Goal: Information Seeking & Learning: Learn about a topic

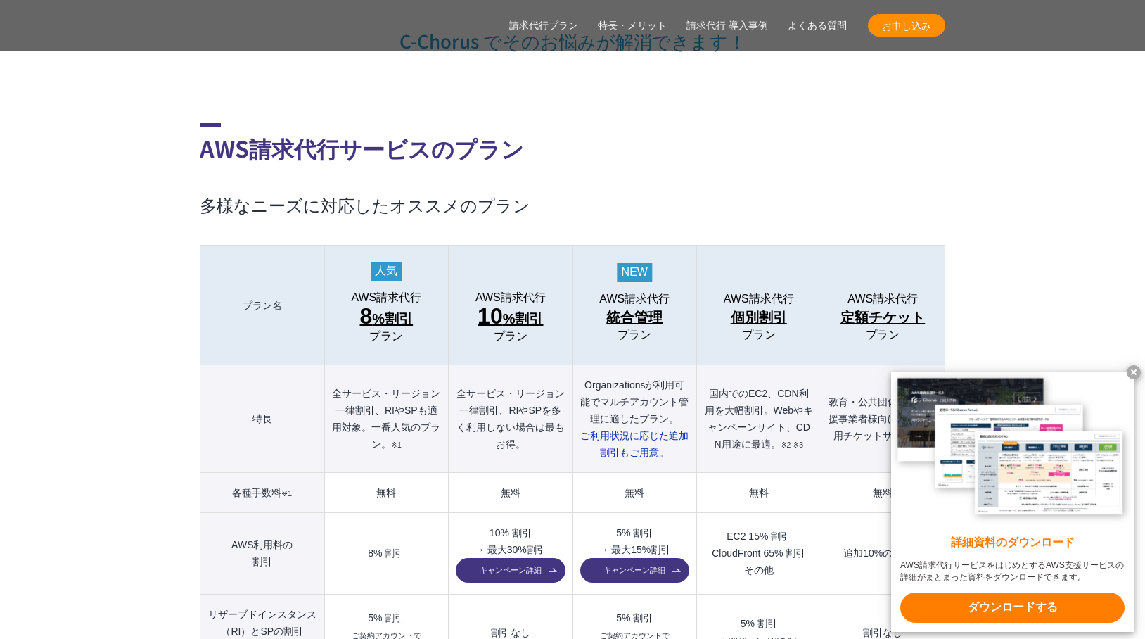
scroll to position [1507, 0]
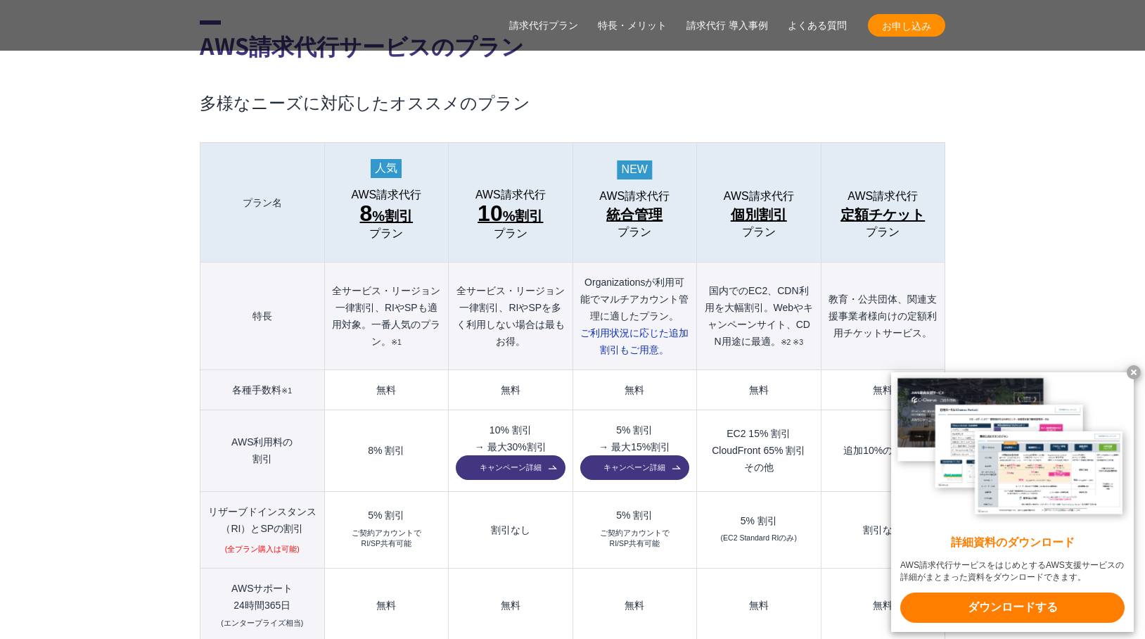
drag, startPoint x: 666, startPoint y: 210, endPoint x: 607, endPoint y: 163, distance: 75.1
click at [607, 163] on th "AWS請求代行 統合管理 プラン" at bounding box center [635, 203] width 124 height 120
click at [661, 207] on link "AWS請求代行 統合管理 プラン" at bounding box center [634, 214] width 109 height 49
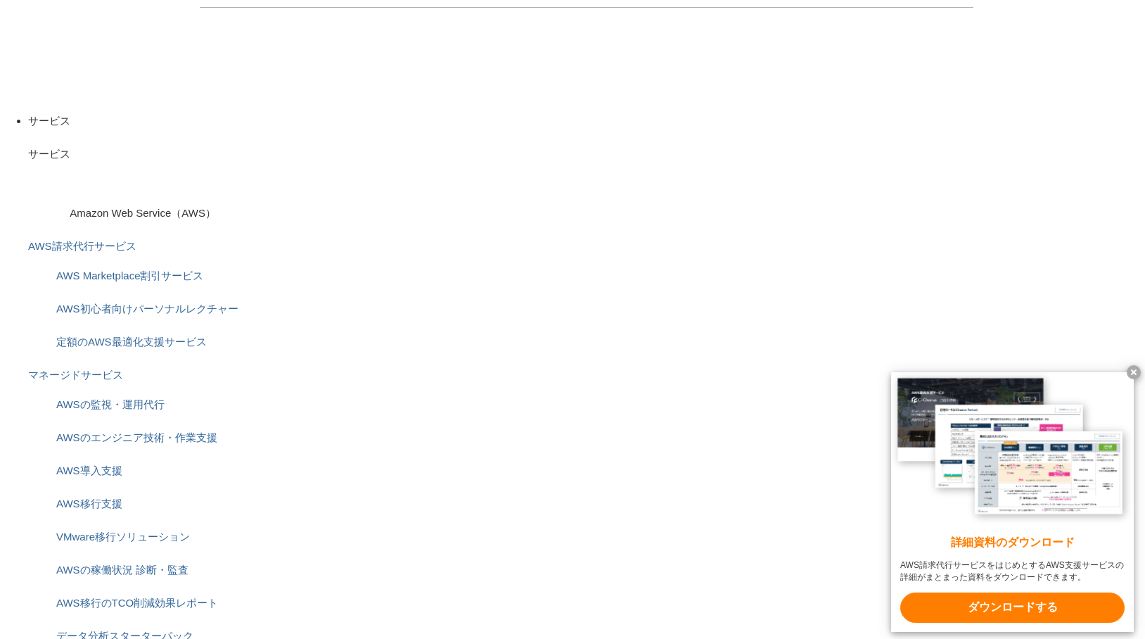
scroll to position [291, 0]
drag, startPoint x: 836, startPoint y: 324, endPoint x: 339, endPoint y: 544, distance: 543.2
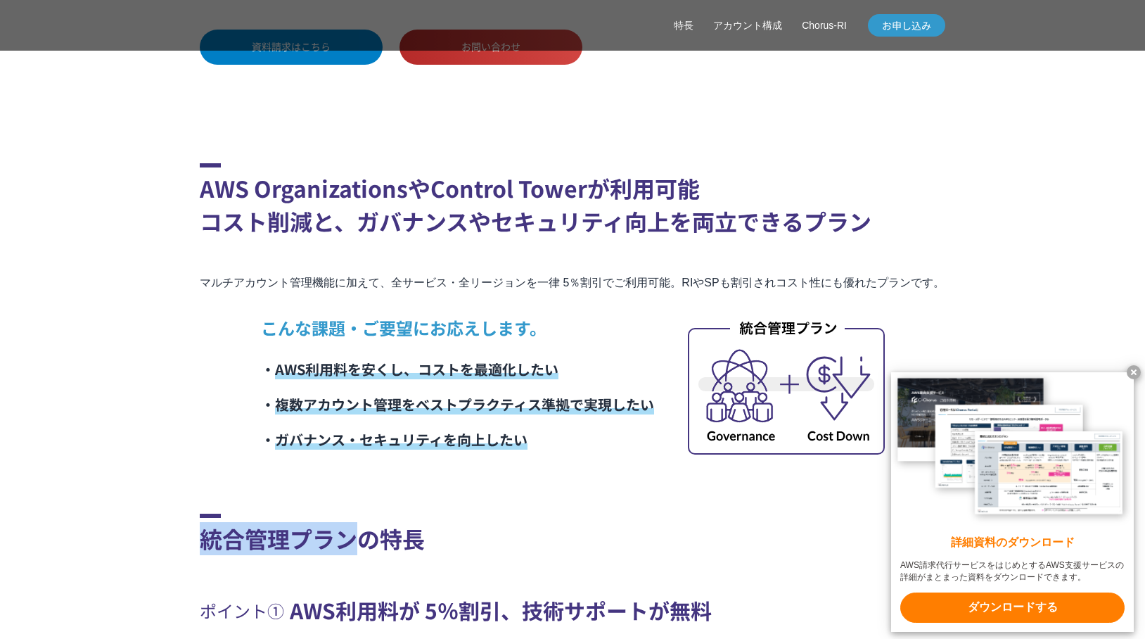
drag, startPoint x: 360, startPoint y: 542, endPoint x: 203, endPoint y: 542, distance: 157.6
click at [203, 542] on h2 "統合管理プランの特長" at bounding box center [573, 535] width 746 height 42
copy h2 "統合管理プラン"
